Goal: Find specific page/section: Find specific page/section

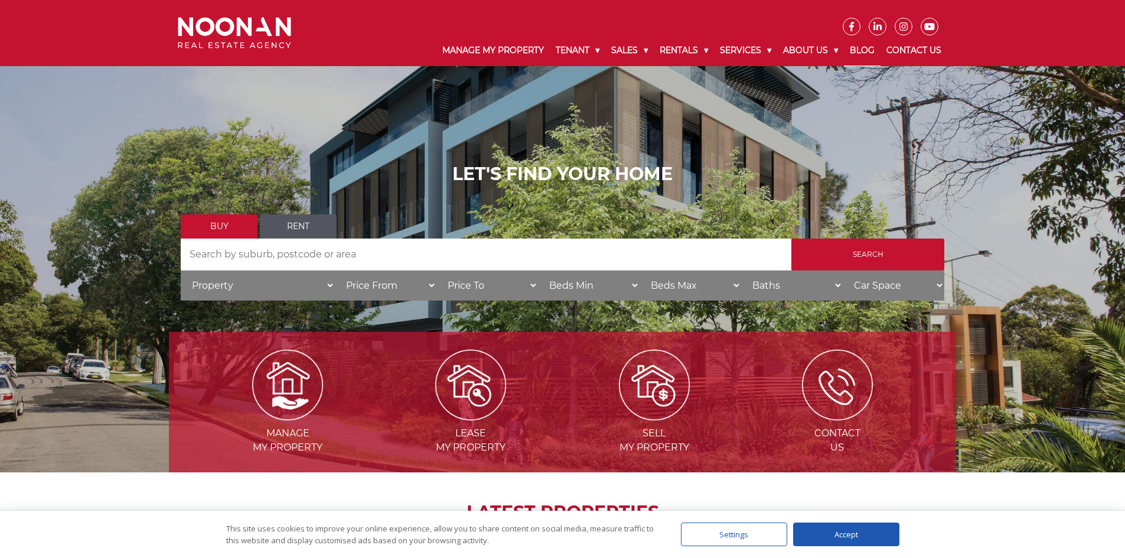
click at [865, 54] on link "Blog" at bounding box center [862, 50] width 37 height 31
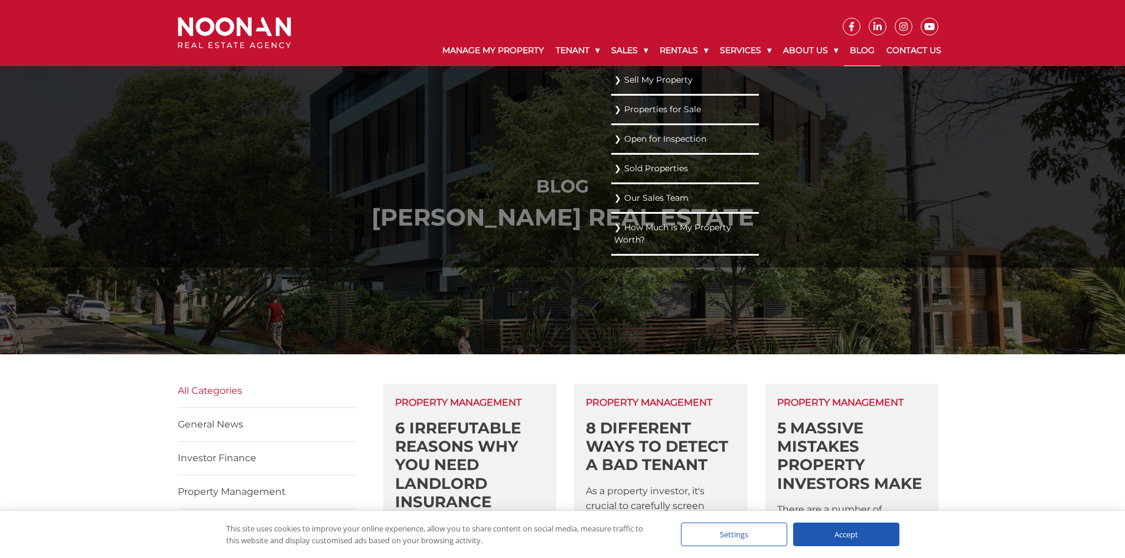
click at [634, 76] on link "Sell My Property" at bounding box center [685, 80] width 142 height 16
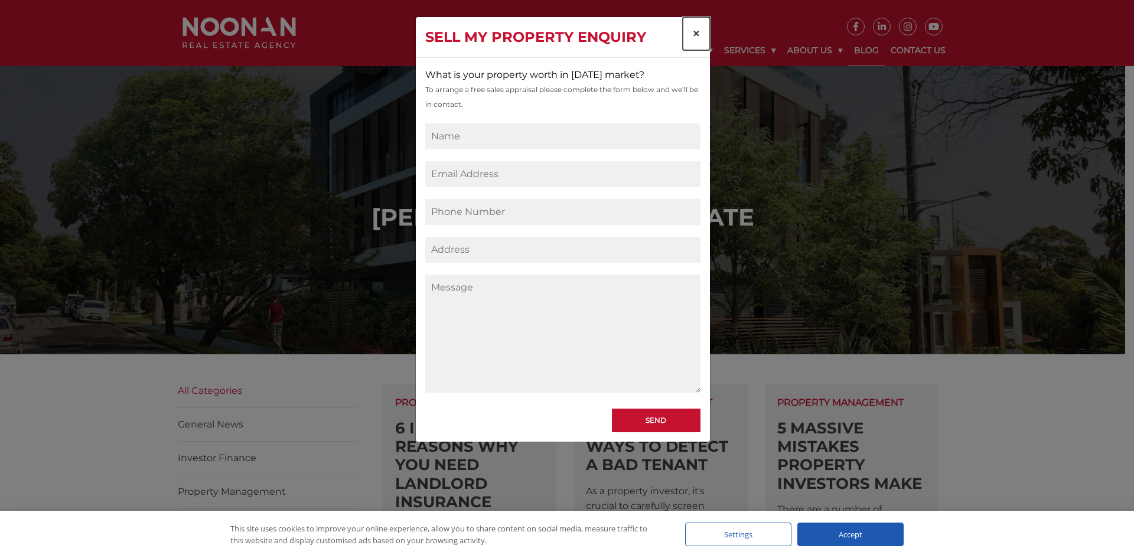
click at [692, 34] on span "×" at bounding box center [696, 33] width 8 height 17
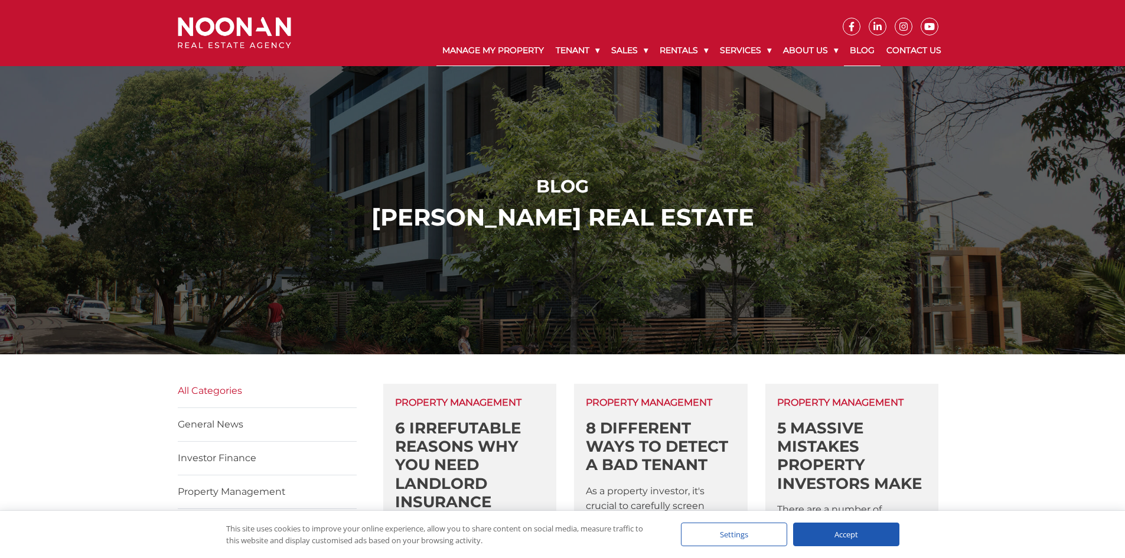
click at [490, 48] on link "Manage My Property" at bounding box center [493, 50] width 113 height 31
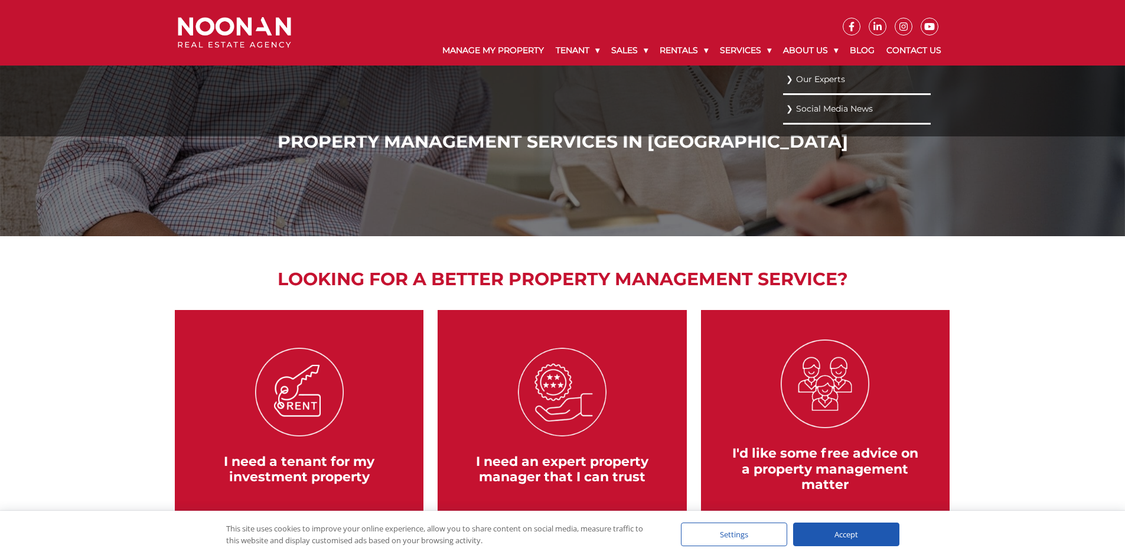
click at [813, 82] on link "Our Experts" at bounding box center [857, 79] width 142 height 16
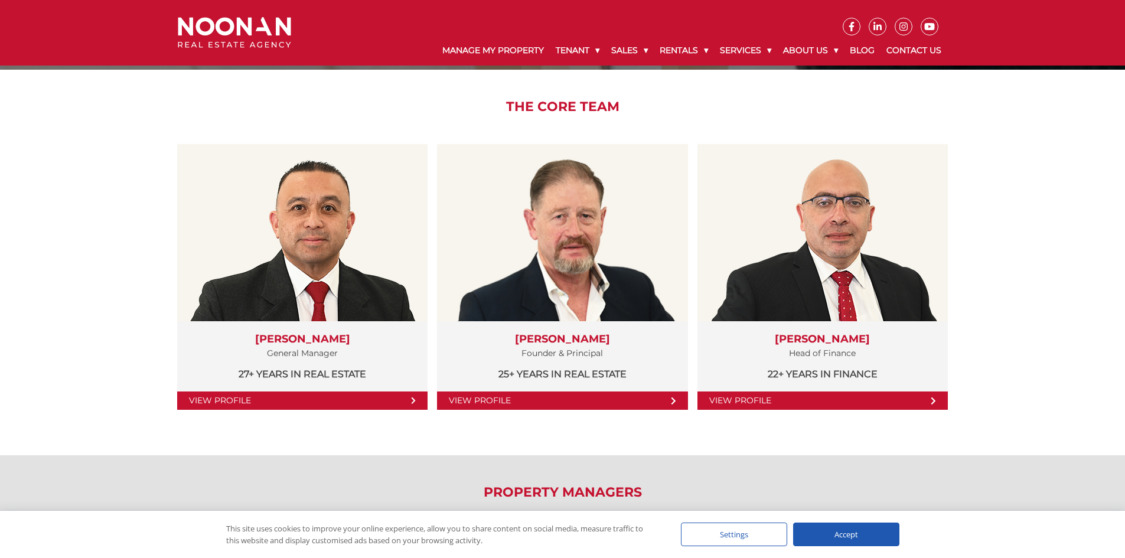
scroll to position [177, 0]
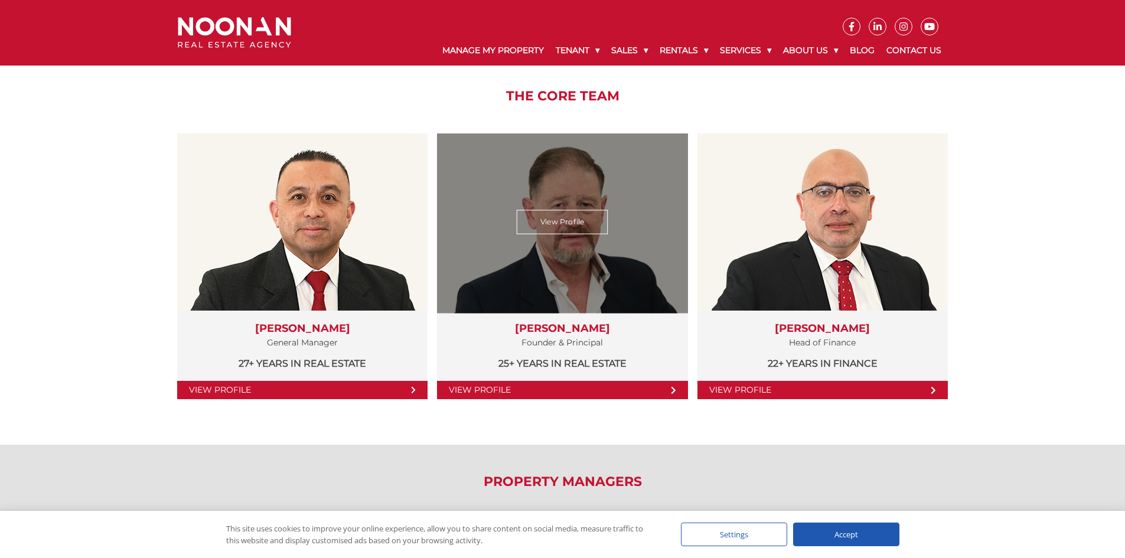
click at [666, 391] on link "View Profile" at bounding box center [562, 390] width 250 height 18
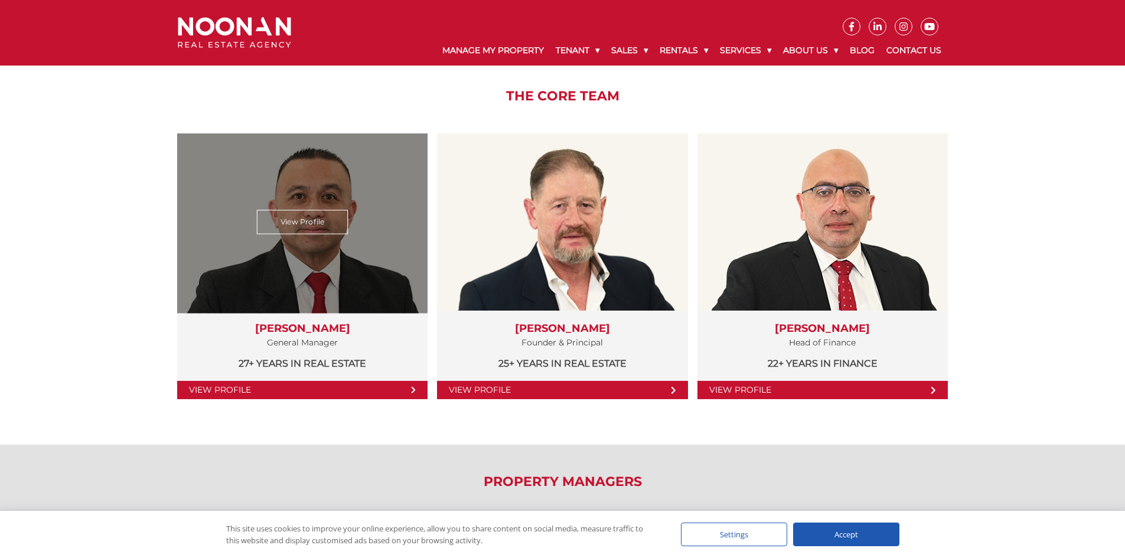
click at [314, 232] on link "View Profile" at bounding box center [303, 222] width 92 height 24
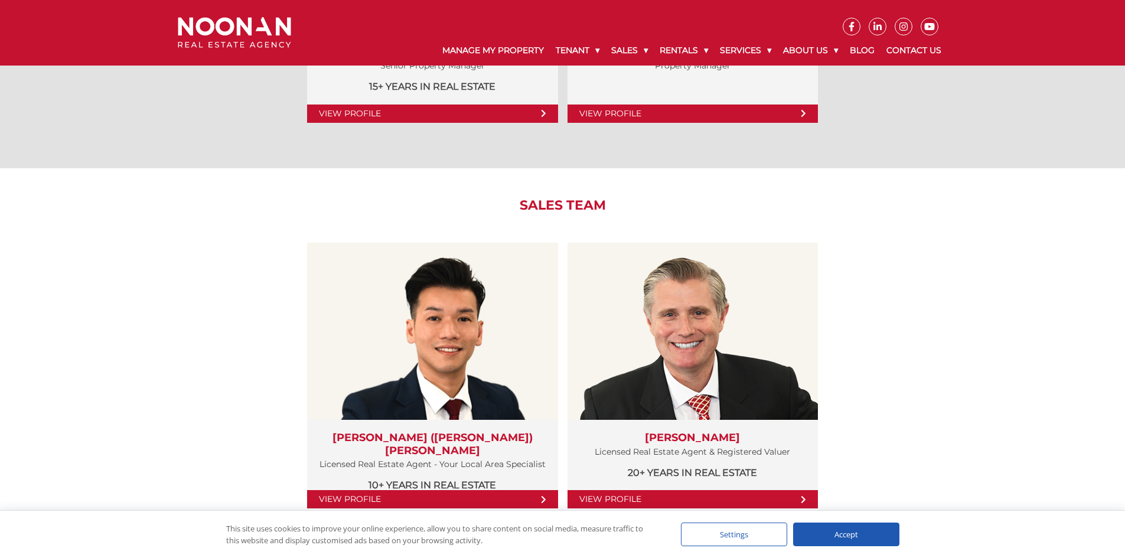
scroll to position [1122, 0]
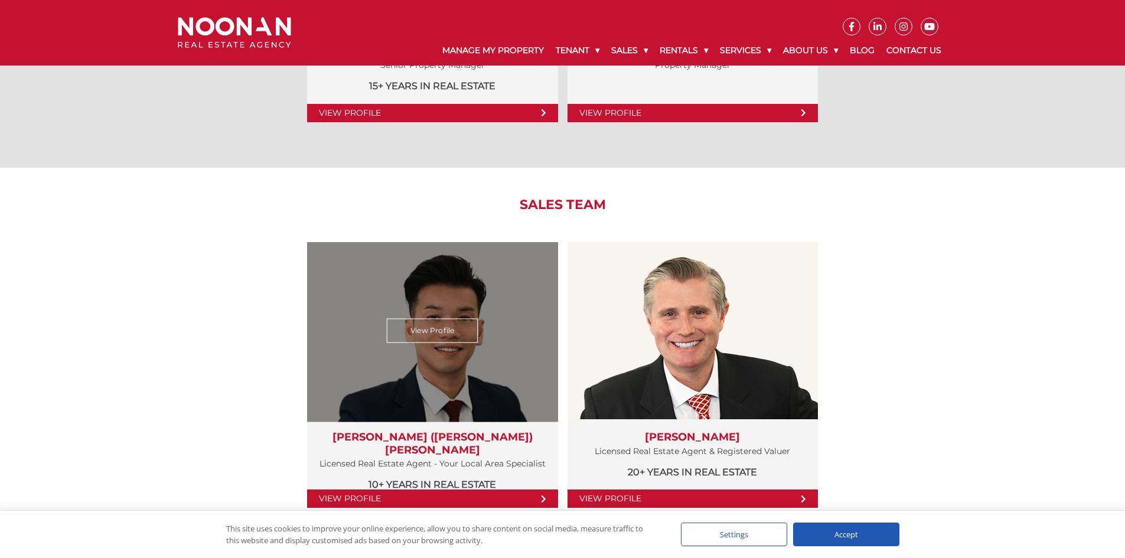
click at [503, 496] on link "View Profile" at bounding box center [432, 499] width 250 height 18
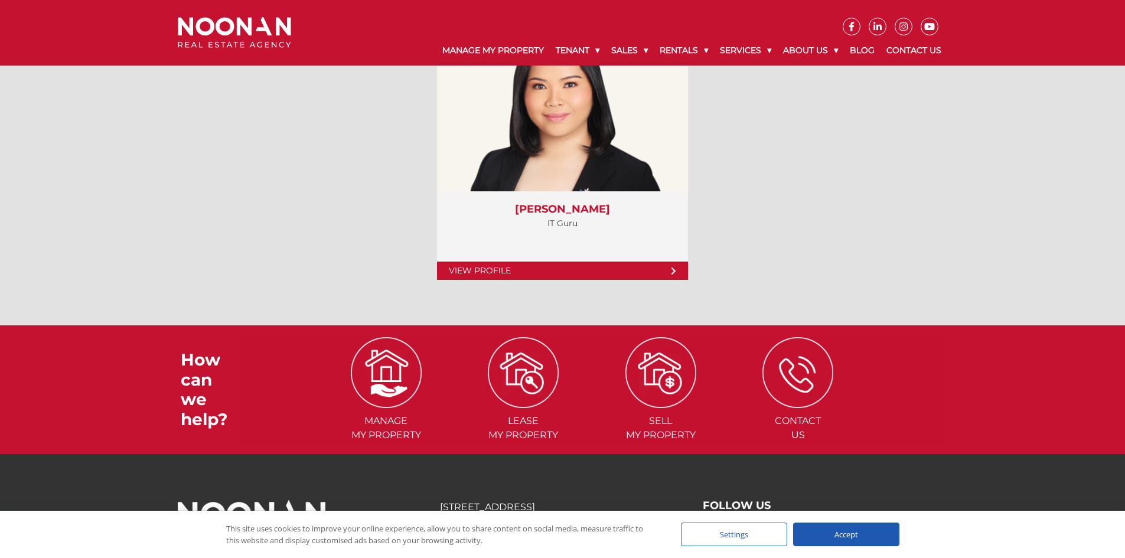
scroll to position [4836, 0]
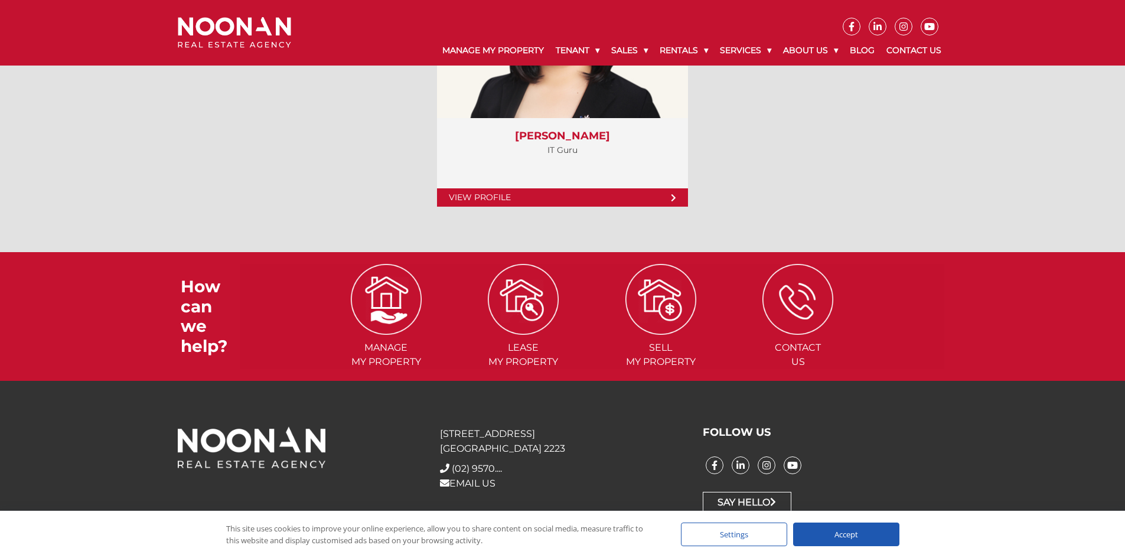
click at [851, 24] on icon at bounding box center [851, 26] width 5 height 9
click at [744, 464] on icon at bounding box center [740, 465] width 17 height 9
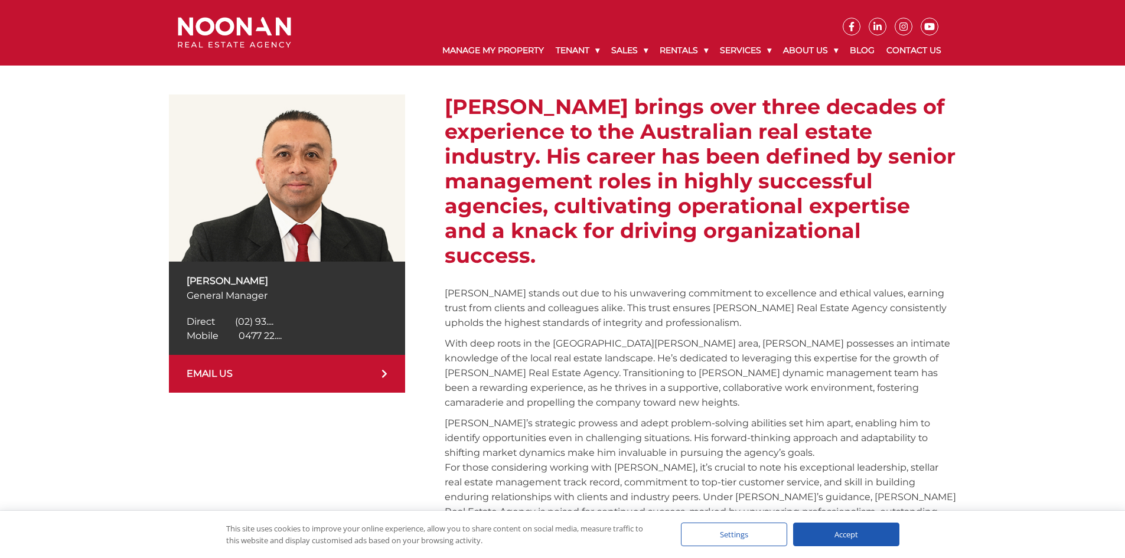
scroll to position [295, 0]
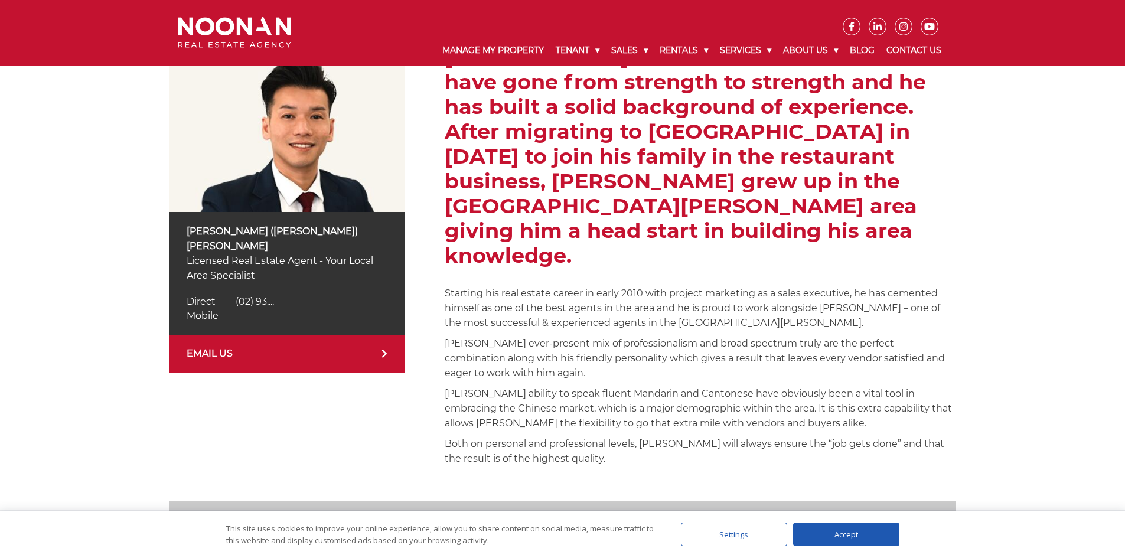
scroll to position [236, 0]
